Goal: Navigation & Orientation: Find specific page/section

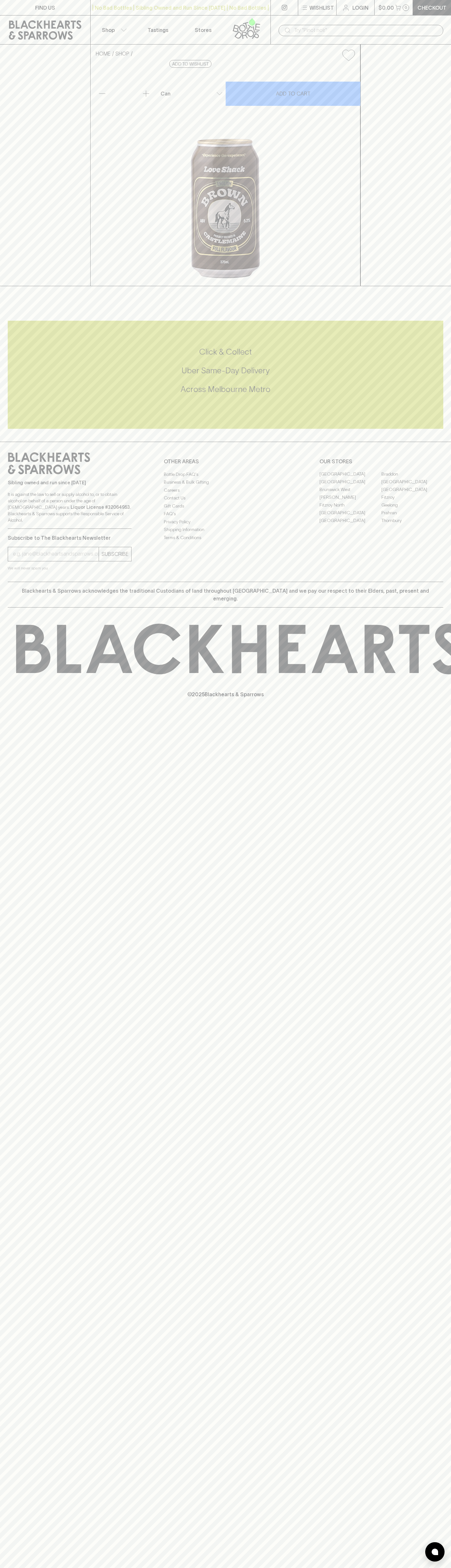
click at [172, 1] on div "| No Bad Bottles | Sibling Owned and Run Since [DATE] | No Bad Bottles | Siblin…" at bounding box center [181, 7] width 181 height 15
click at [450, 941] on div "FIND US | No Bad Bottles | Sibling Owned and Run Since [DATE] | No Bad Bottles …" at bounding box center [225, 784] width 451 height 1568
click at [380, 1567] on html "FIND US | No Bad Bottles | Sibling Owned and Run Since [DATE] | No Bad Bottles …" at bounding box center [225, 784] width 451 height 1568
click at [28, 674] on icon at bounding box center [452, 649] width 871 height 51
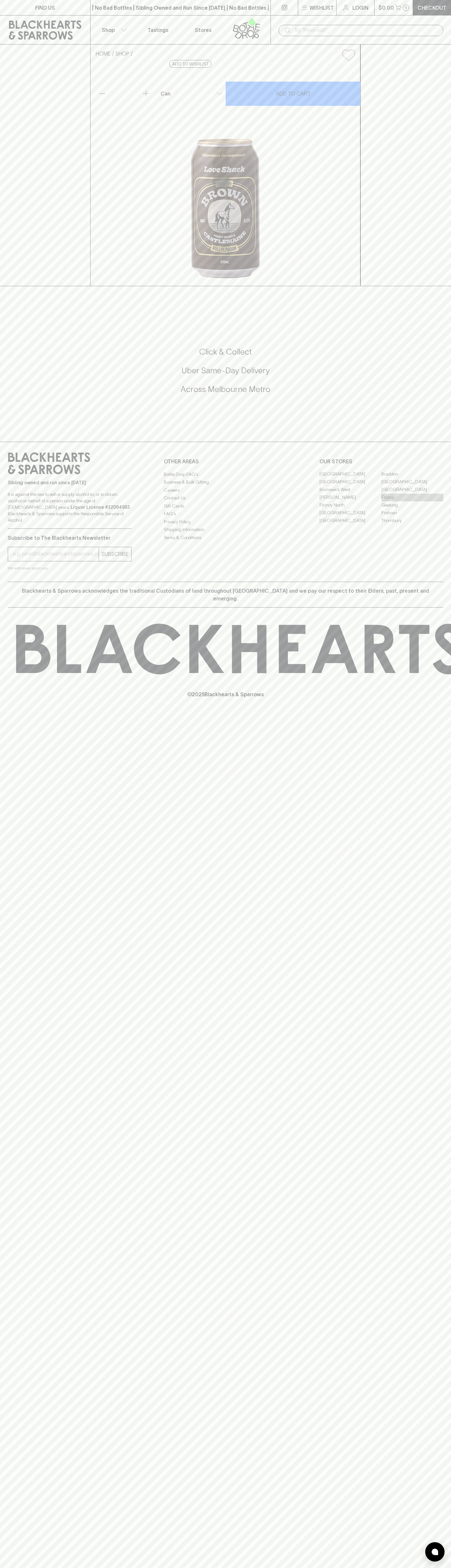
click at [412, 501] on link "Fitzroy" at bounding box center [412, 498] width 62 height 8
